Goal: Book appointment/travel/reservation

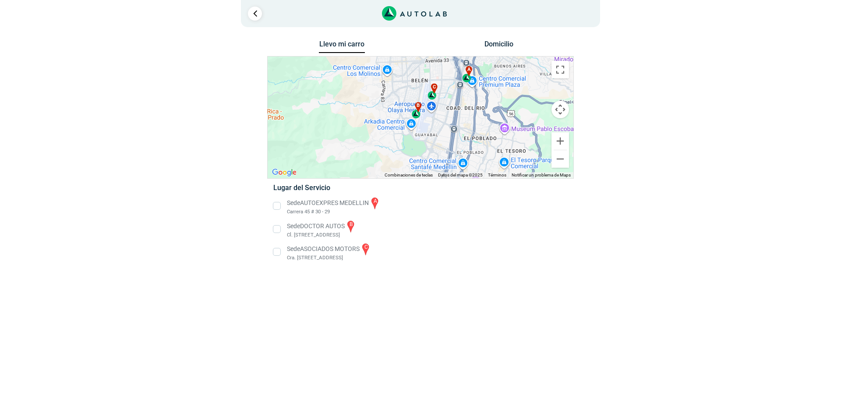
drag, startPoint x: 455, startPoint y: 123, endPoint x: 462, endPoint y: 118, distance: 8.9
click at [462, 118] on div "a b c" at bounding box center [420, 117] width 306 height 122
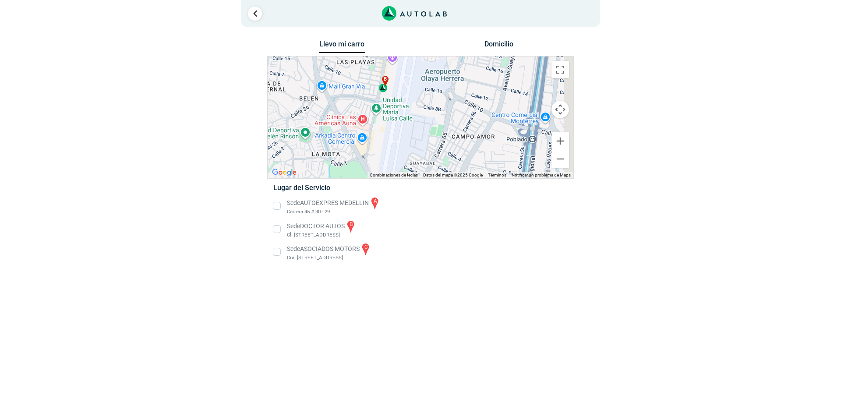
drag, startPoint x: 443, startPoint y: 115, endPoint x: 429, endPoint y: 117, distance: 14.3
click at [429, 117] on div "a b c" at bounding box center [420, 117] width 306 height 122
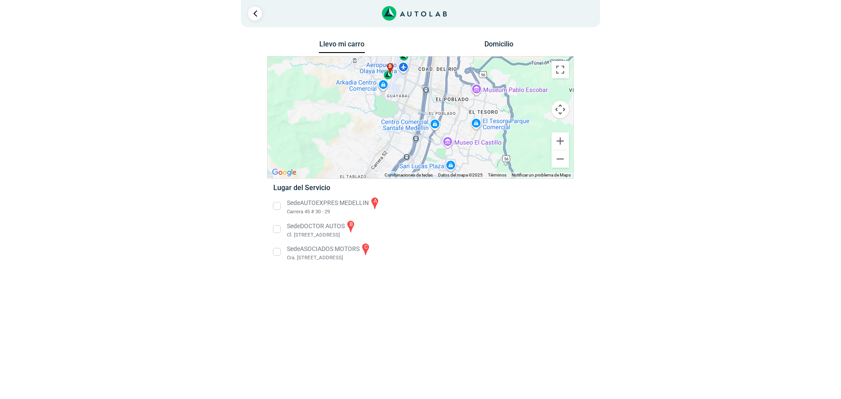
drag, startPoint x: 506, startPoint y: 130, endPoint x: 480, endPoint y: 97, distance: 41.8
click at [480, 97] on div "a b c" at bounding box center [420, 117] width 306 height 122
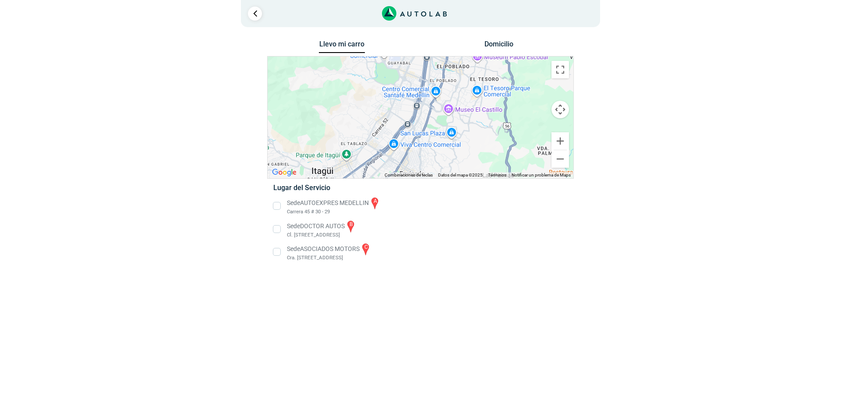
drag, startPoint x: 449, startPoint y: 139, endPoint x: 448, endPoint y: 116, distance: 23.2
click at [448, 116] on div "a b c" at bounding box center [420, 117] width 306 height 122
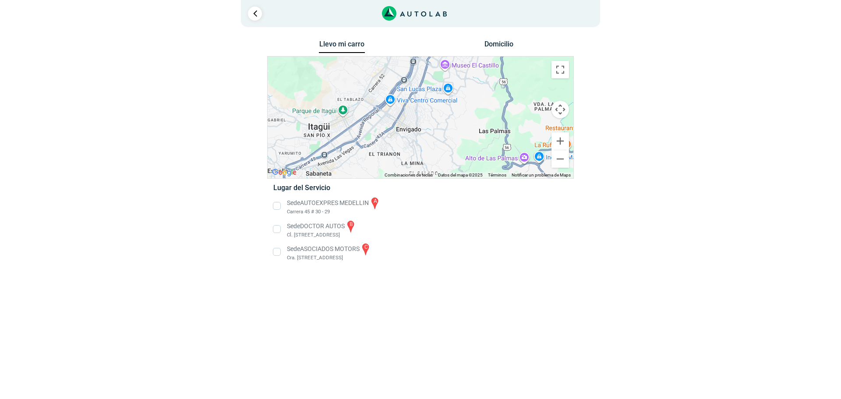
drag, startPoint x: 475, startPoint y: 121, endPoint x: 472, endPoint y: 74, distance: 47.0
click at [472, 74] on div "a b c" at bounding box center [420, 117] width 306 height 122
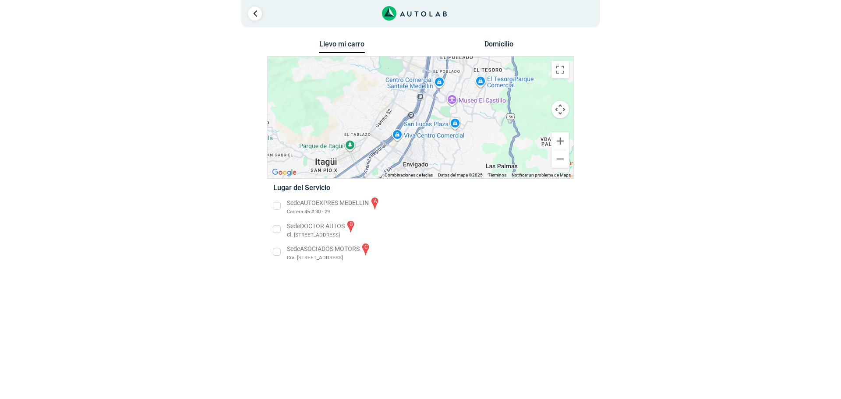
drag, startPoint x: 477, startPoint y: 123, endPoint x: 481, endPoint y: 148, distance: 24.4
click at [481, 148] on div "a b c" at bounding box center [420, 117] width 306 height 122
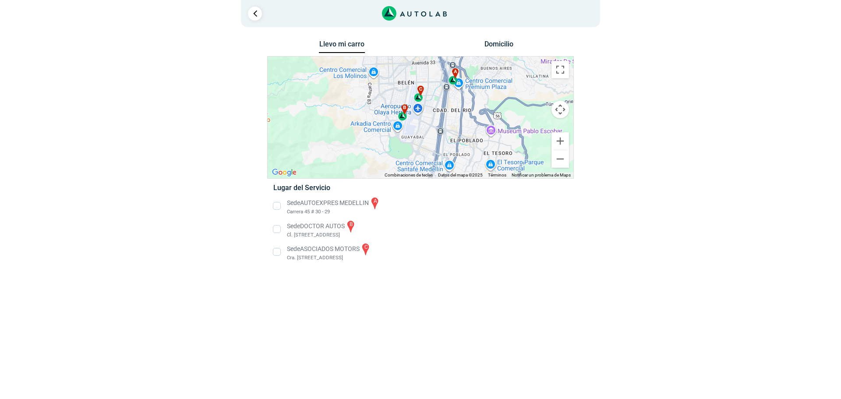
drag, startPoint x: 473, startPoint y: 97, endPoint x: 476, endPoint y: 142, distance: 44.8
click at [476, 142] on div "a b c" at bounding box center [420, 117] width 306 height 122
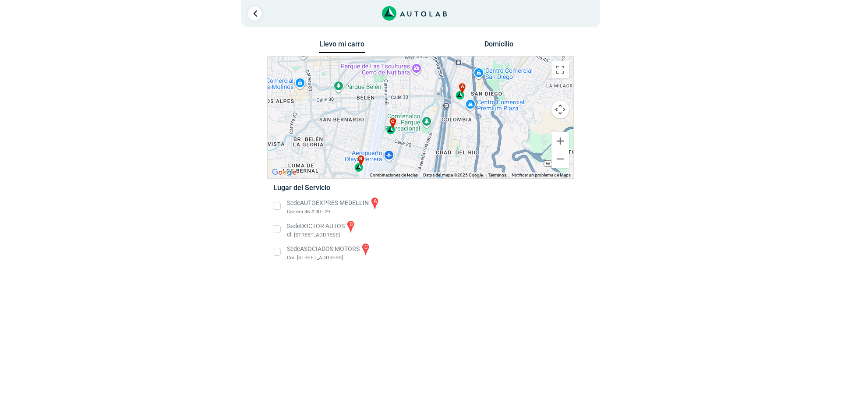
click at [461, 95] on div "a" at bounding box center [460, 91] width 10 height 17
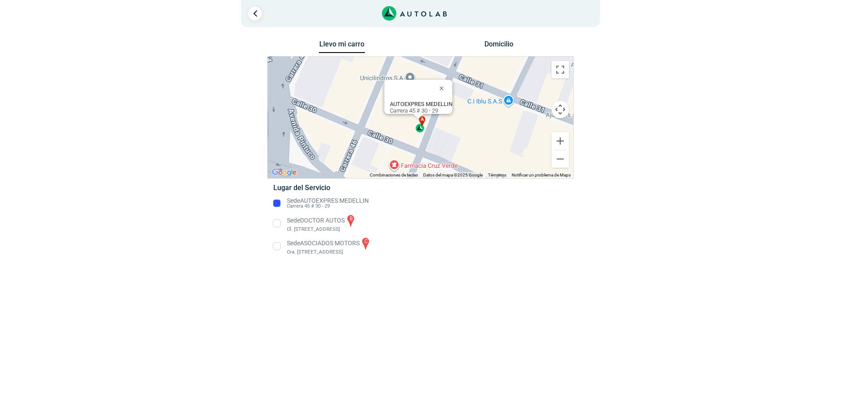
click at [460, 101] on div "× ¡Reserva tranquilo! Sin datos de tarjeta ni pagos Aquí puedes ver tus servici…" at bounding box center [420, 134] width 841 height 268
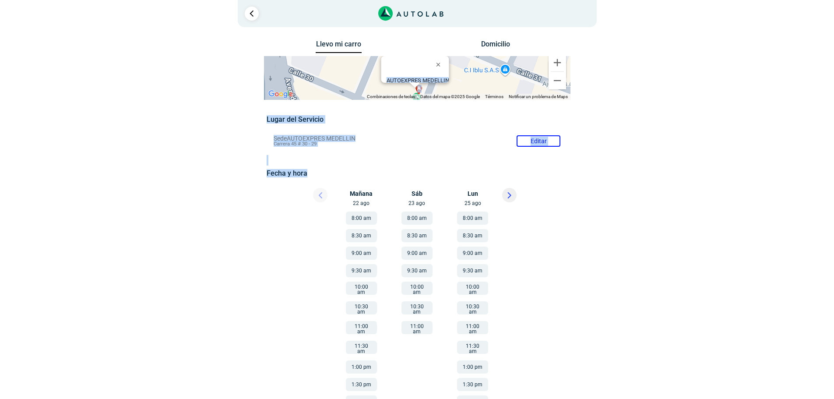
drag, startPoint x: 647, startPoint y: 80, endPoint x: 634, endPoint y: 177, distance: 98.1
click at [634, 177] on div "Llevo mi carro [GEOGRAPHIC_DATA] ← Mover a la izquierda → Mover a la derecha ↑ …" at bounding box center [417, 264] width 525 height 452
click at [450, 130] on div "Lugar del Servicio Sede AUTOEXPRES MEDELLIN Editar Carrera 45 # 30 - 29 Fecha y…" at bounding box center [417, 300] width 301 height 370
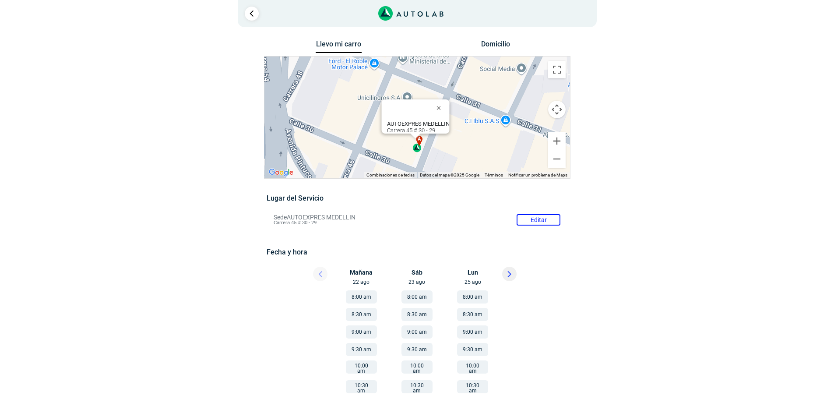
drag, startPoint x: 482, startPoint y: 118, endPoint x: 483, endPoint y: 129, distance: 11.0
click at [483, 130] on div "a b c AUTOEXPRES MEDELLIN Carrera 45 # 30 - 29" at bounding box center [417, 117] width 306 height 122
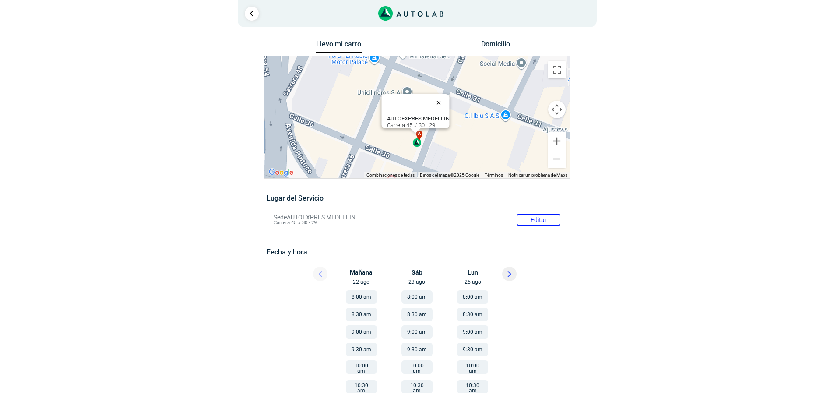
click at [446, 94] on button "Cerrar" at bounding box center [440, 102] width 21 height 21
